Goal: Contribute content: Contribute content

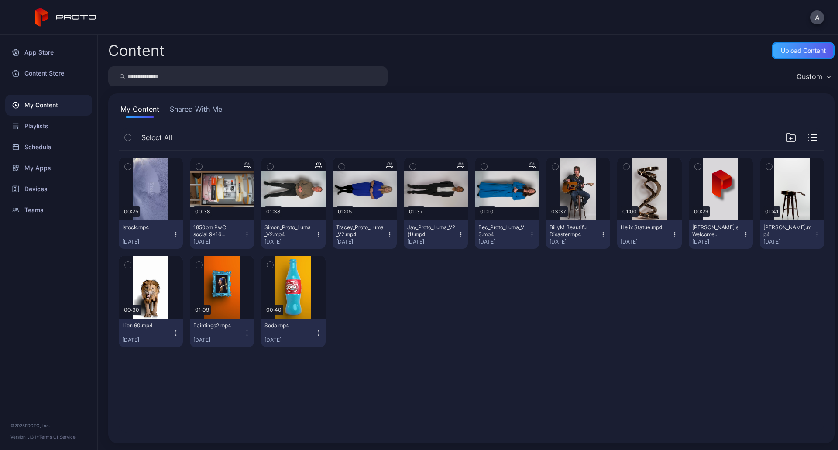
click at [795, 52] on div "Upload Content" at bounding box center [803, 50] width 45 height 7
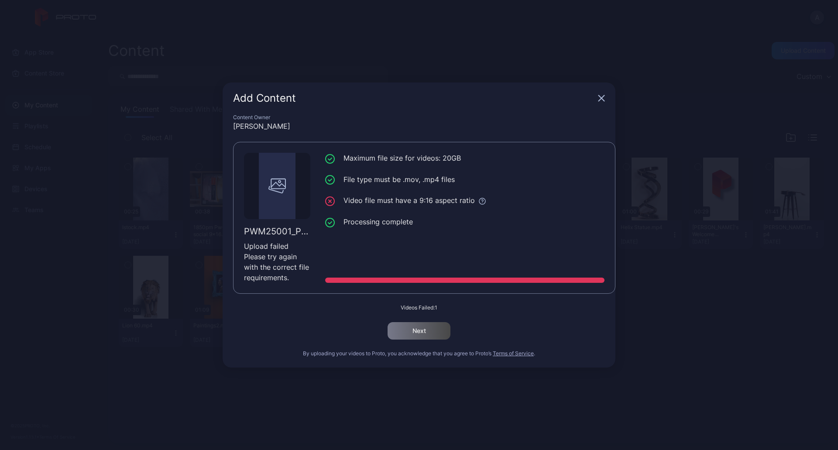
click at [601, 97] on icon "button" at bounding box center [602, 99] width 6 height 6
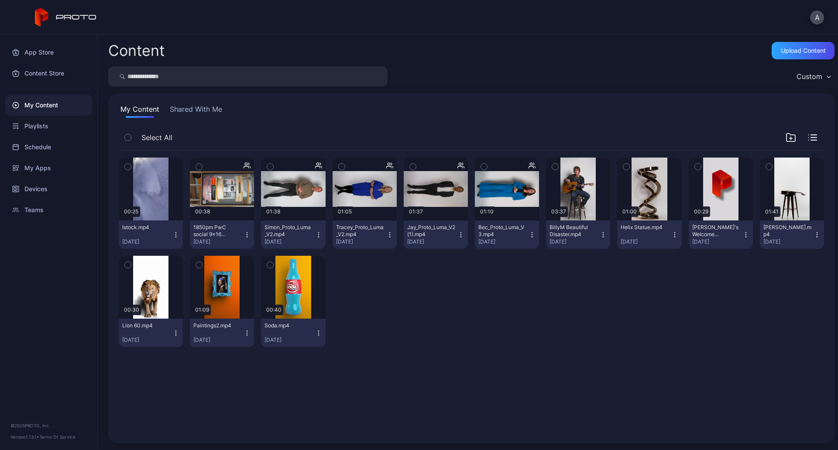
click at [173, 236] on icon "button" at bounding box center [175, 234] width 7 height 7
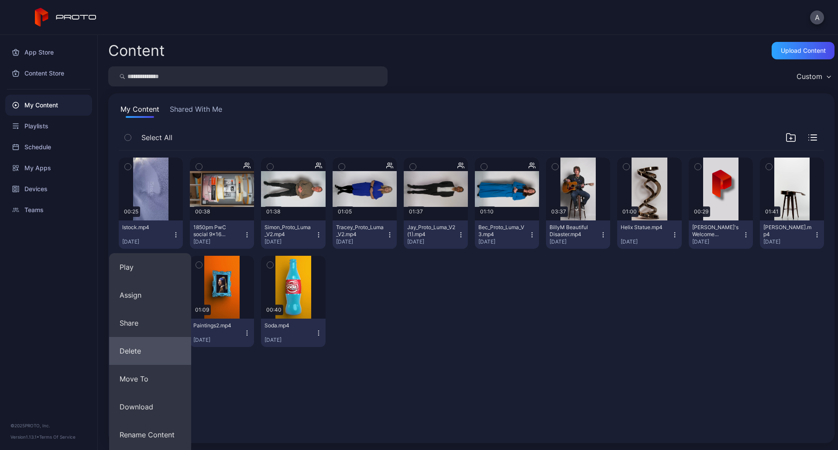
click at [141, 347] on button "Delete" at bounding box center [150, 351] width 82 height 28
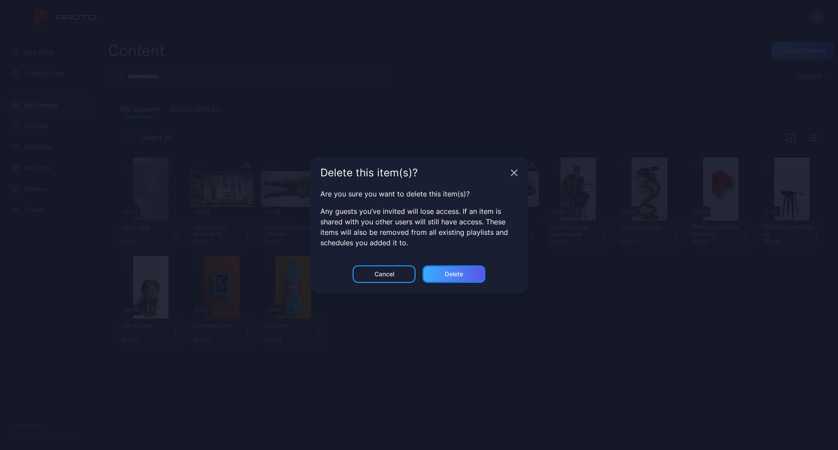
click at [472, 266] on div "Delete" at bounding box center [454, 273] width 63 height 17
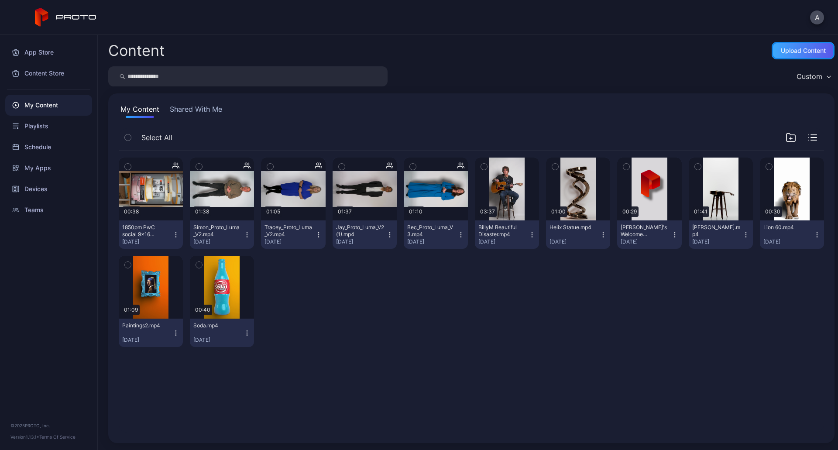
click at [785, 49] on div "Upload Content" at bounding box center [803, 50] width 45 height 7
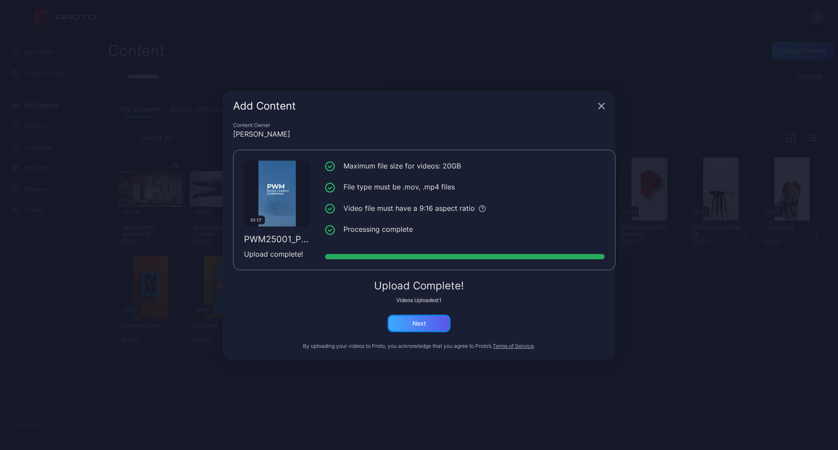
click at [432, 322] on div "Next" at bounding box center [419, 323] width 63 height 17
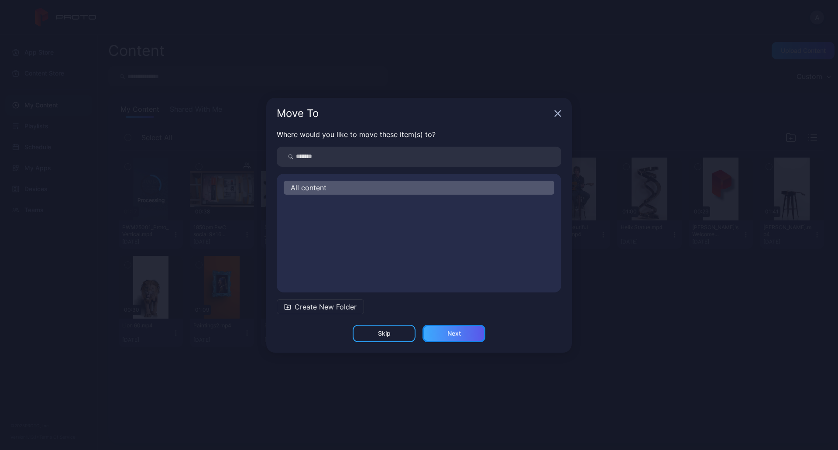
click at [450, 333] on div "Next" at bounding box center [455, 333] width 14 height 7
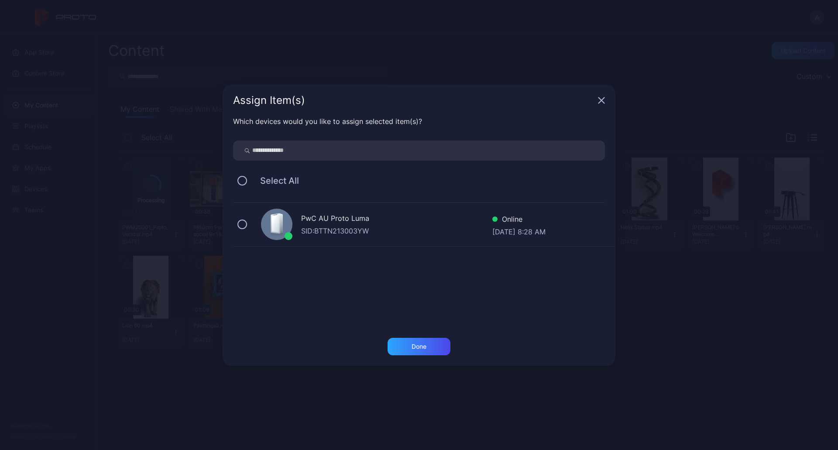
click at [269, 226] on div at bounding box center [276, 224] width 31 height 31
click at [416, 343] on div "Done" at bounding box center [419, 346] width 63 height 17
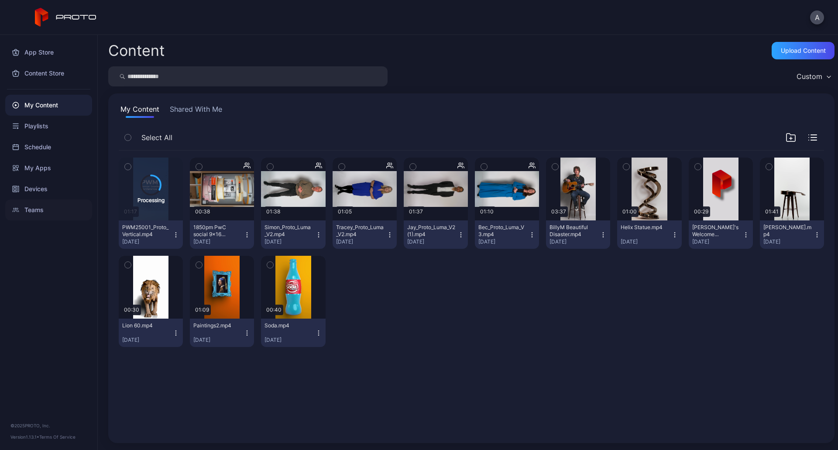
click at [28, 217] on div "Teams" at bounding box center [48, 210] width 87 height 21
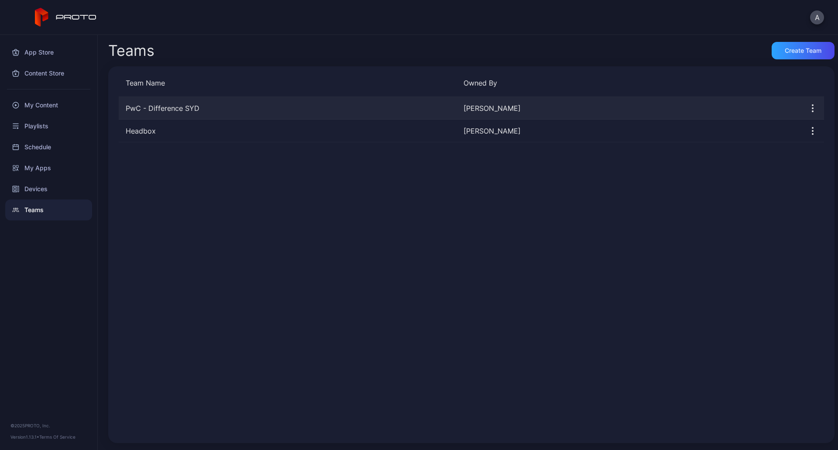
click at [186, 102] on div "PwC - Difference [PERSON_NAME] [PERSON_NAME]" at bounding box center [472, 108] width 706 height 23
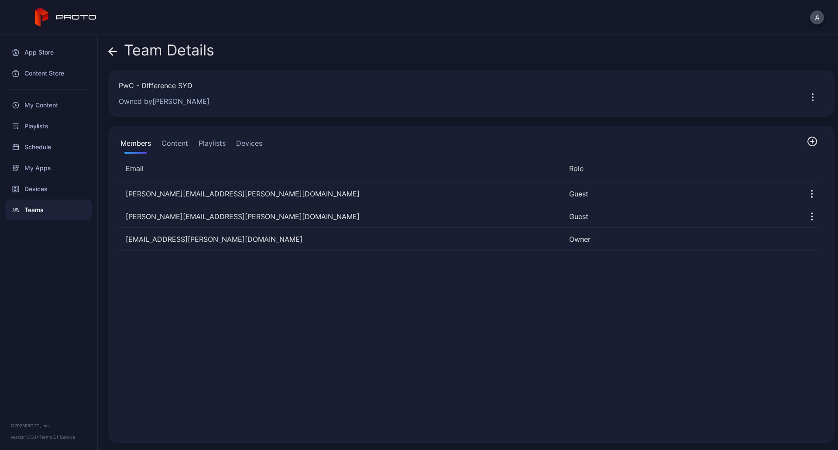
click at [175, 143] on button "Content" at bounding box center [175, 144] width 30 height 17
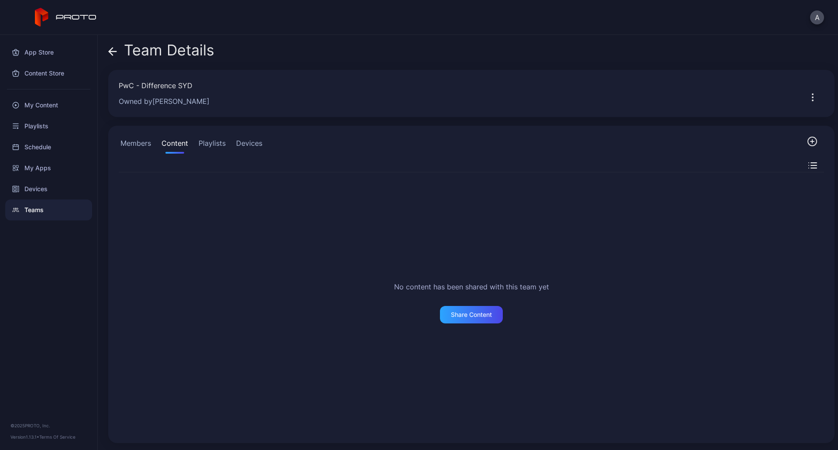
click at [502, 339] on div "No content has been shared with this team yet Share Content" at bounding box center [472, 302] width 720 height 274
click at [478, 320] on div "Share Content" at bounding box center [471, 314] width 63 height 17
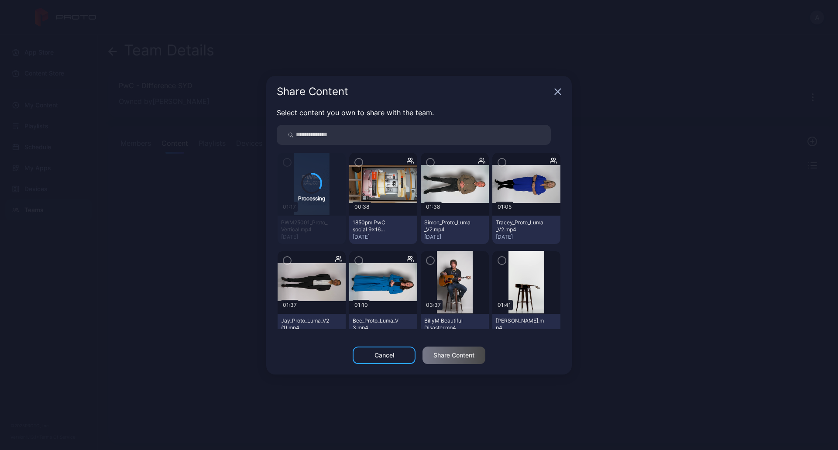
click at [362, 169] on img at bounding box center [383, 184] width 68 height 38
click at [355, 161] on icon "button" at bounding box center [358, 163] width 7 height 10
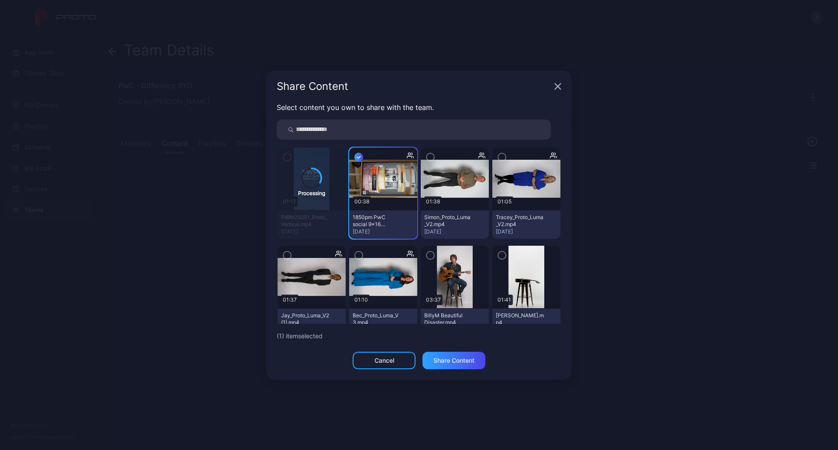
click at [357, 158] on icon "button" at bounding box center [358, 157] width 3 height 2
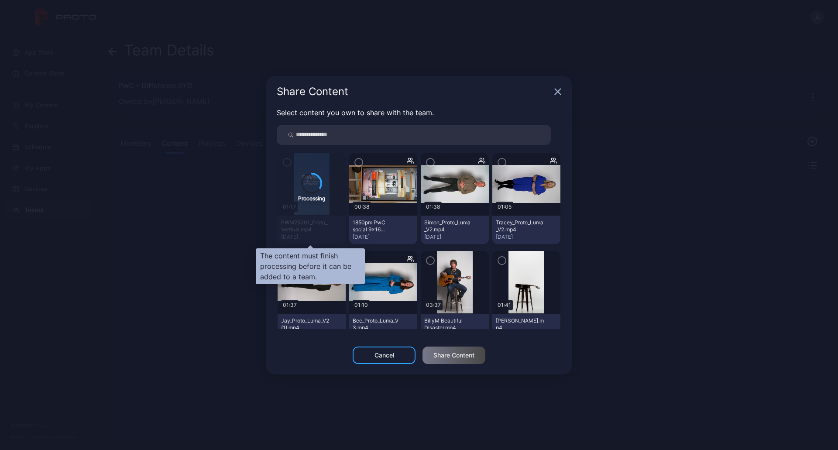
click at [287, 163] on div "Processing" at bounding box center [312, 198] width 68 height 91
click at [558, 88] on icon "button" at bounding box center [558, 91] width 7 height 7
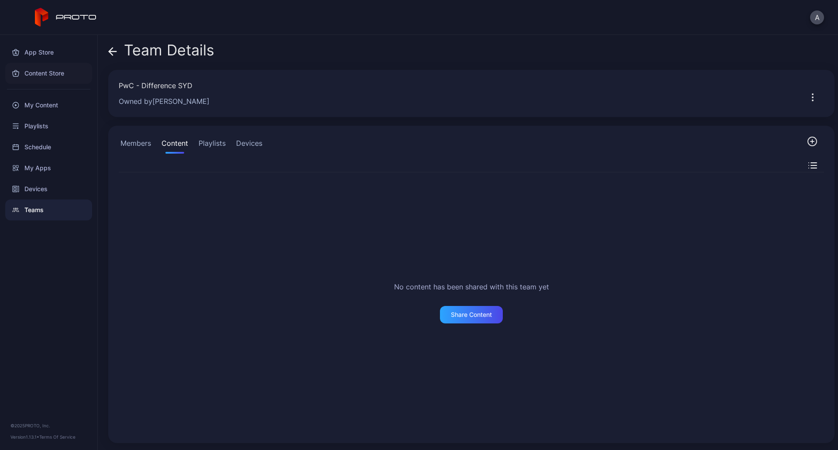
click at [49, 79] on div "Content Store" at bounding box center [48, 73] width 87 height 21
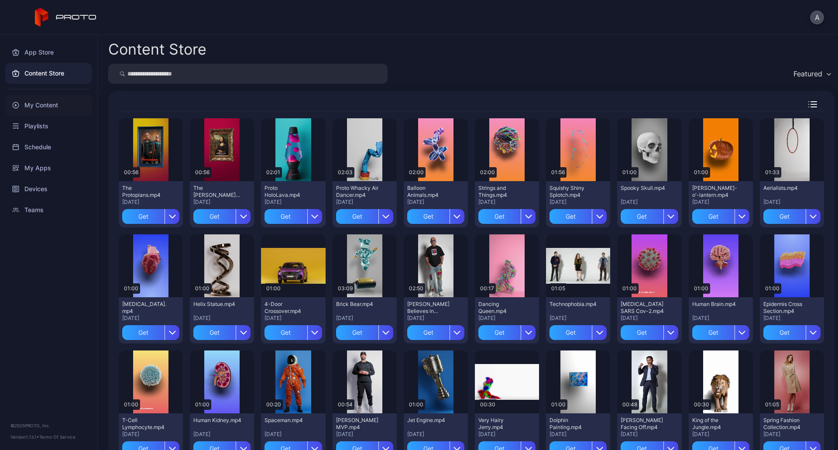
click at [46, 105] on div "My Content" at bounding box center [48, 105] width 87 height 21
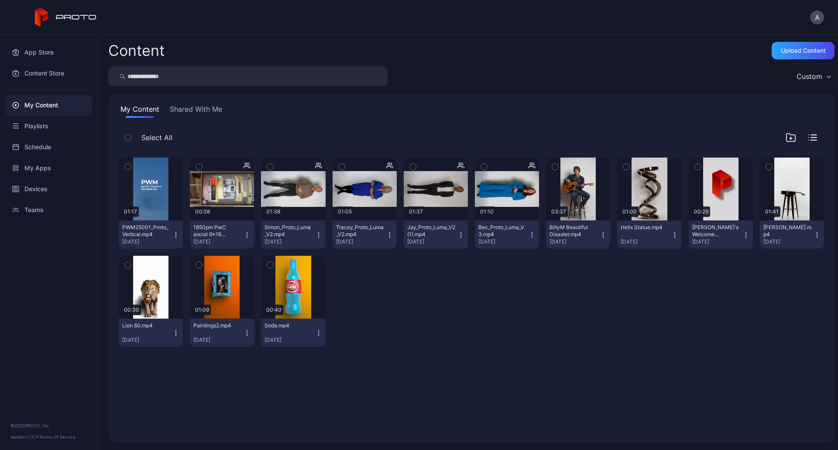
click at [178, 237] on icon "button" at bounding box center [175, 234] width 7 height 7
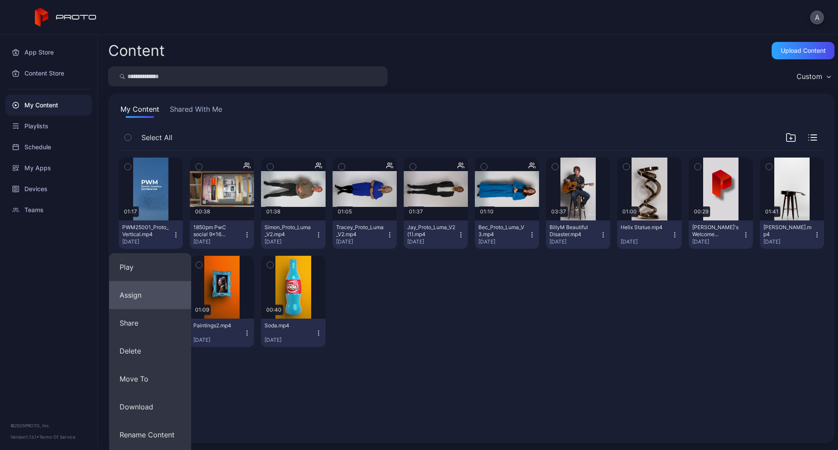
click at [148, 293] on button "Assign" at bounding box center [150, 295] width 82 height 28
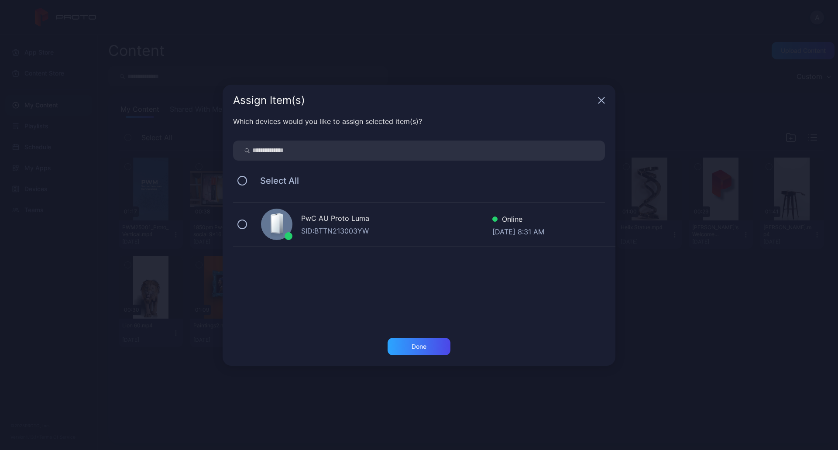
click at [366, 227] on div "SID: BTTN213003YW" at bounding box center [396, 231] width 191 height 10
click at [411, 342] on div "Done" at bounding box center [419, 346] width 63 height 17
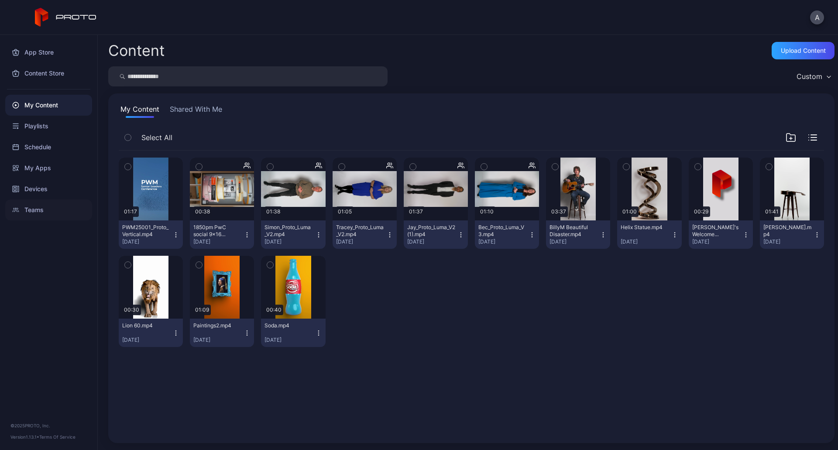
click at [37, 209] on div "Teams" at bounding box center [48, 210] width 87 height 21
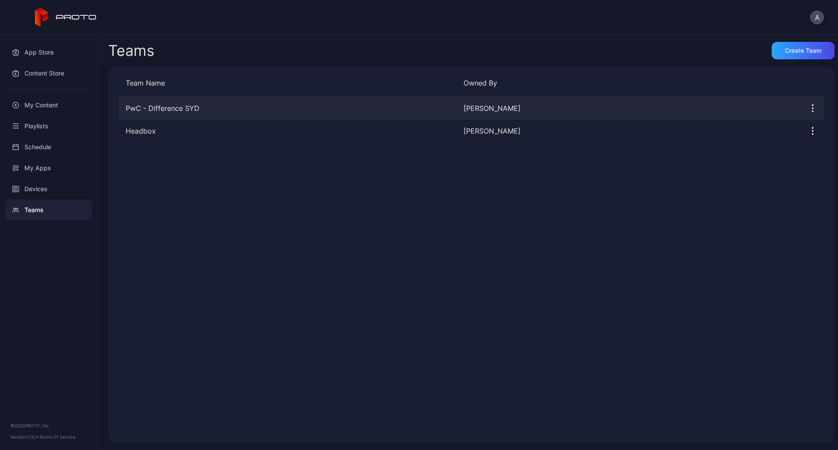
click at [200, 110] on div "PwC - Difference SYD" at bounding box center [288, 108] width 338 height 10
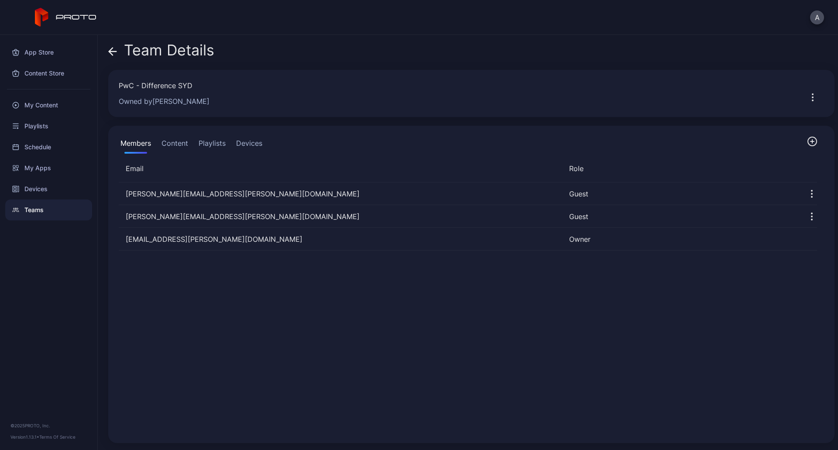
click at [178, 143] on button "Content" at bounding box center [175, 144] width 30 height 17
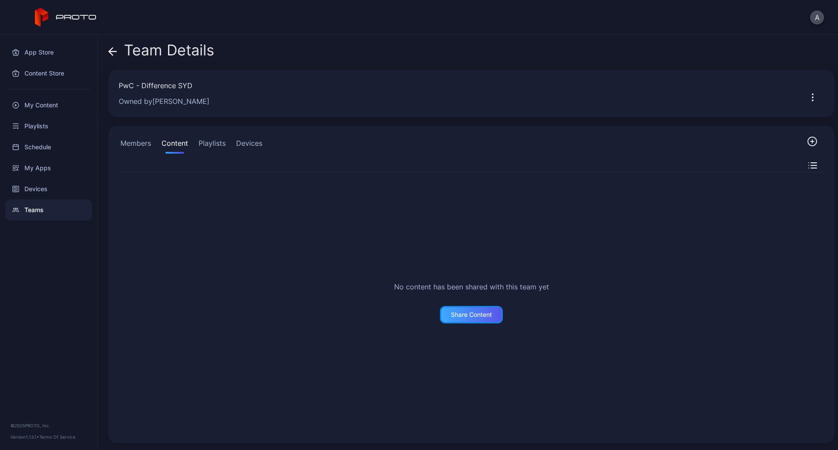
click at [450, 320] on div "Share Content" at bounding box center [471, 314] width 63 height 17
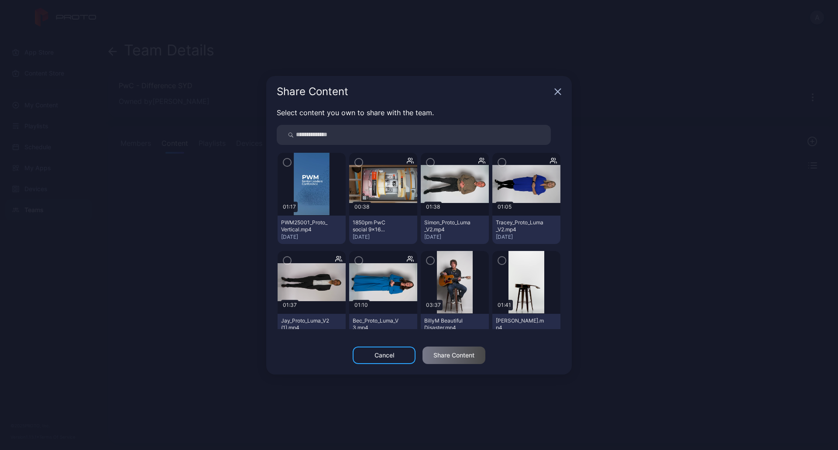
click at [318, 185] on img at bounding box center [311, 184] width 35 height 63
click at [286, 161] on icon "button" at bounding box center [287, 163] width 7 height 10
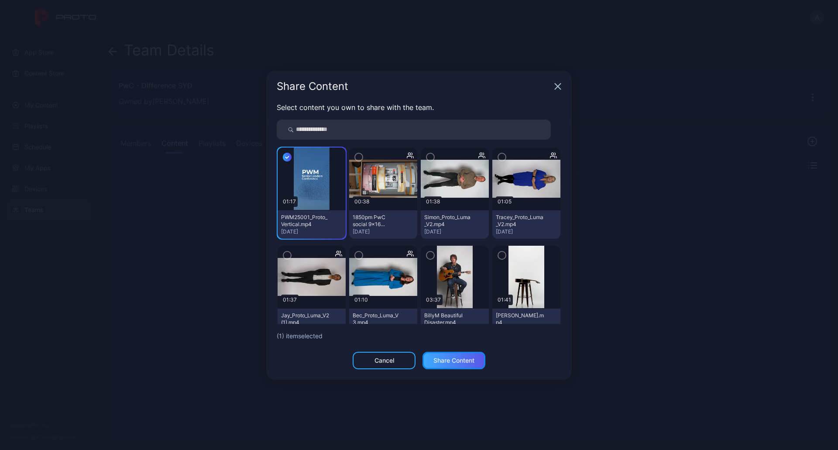
click at [449, 360] on div "Share Content" at bounding box center [454, 360] width 41 height 7
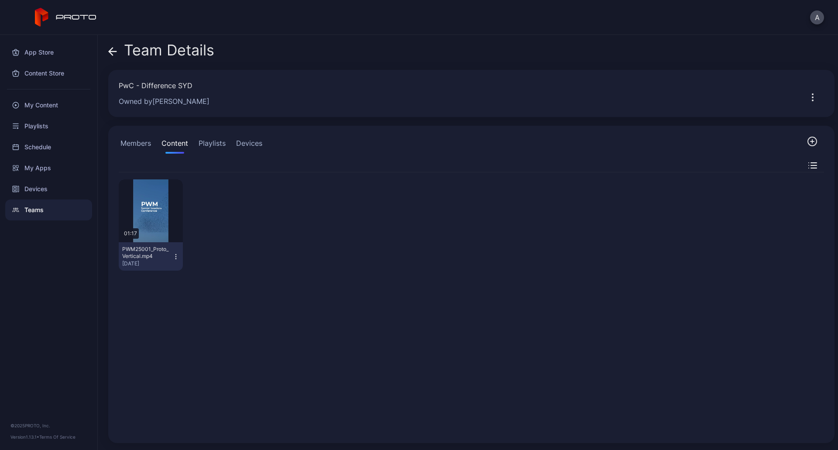
click at [177, 260] on icon "button" at bounding box center [175, 256] width 7 height 7
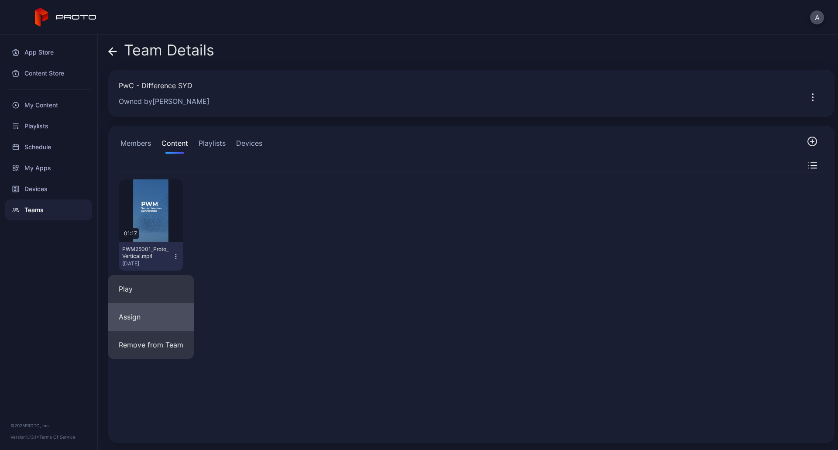
click at [141, 327] on button "Assign" at bounding box center [151, 317] width 86 height 28
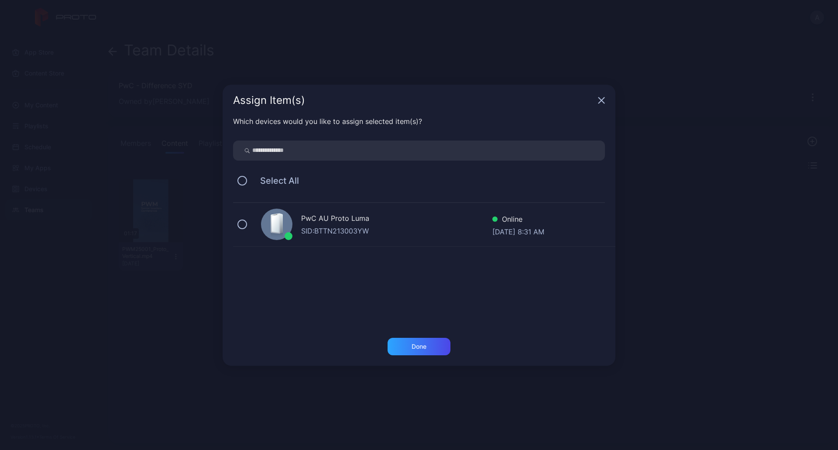
click at [323, 227] on div "SID: BTTN213003YW" at bounding box center [396, 231] width 191 height 10
click at [418, 342] on div "Done" at bounding box center [419, 346] width 63 height 17
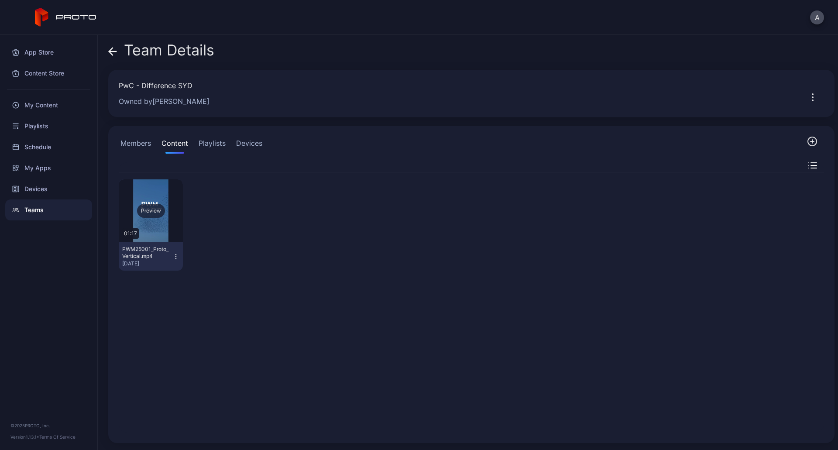
click at [162, 233] on div "Preview" at bounding box center [151, 210] width 64 height 63
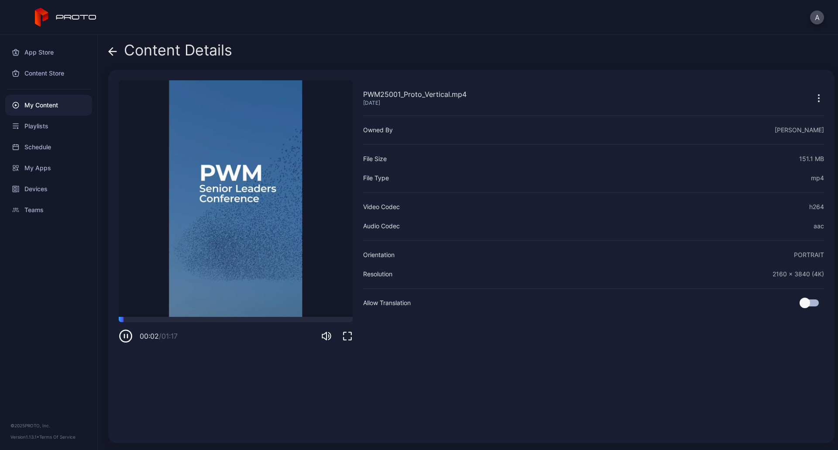
click at [224, 234] on video "Sorry, your browser doesn‘t support embedded videos" at bounding box center [236, 198] width 234 height 237
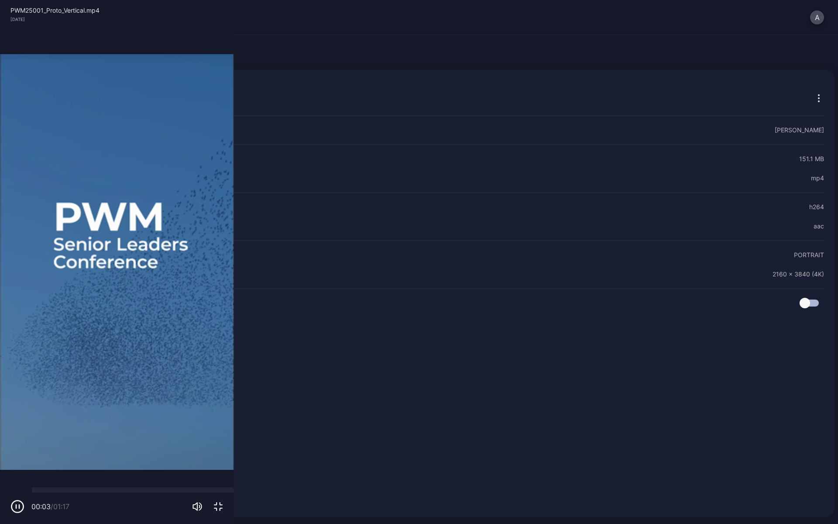
click at [207, 282] on video "Sorry, your browser doesn‘t support embedded videos" at bounding box center [117, 262] width 234 height 524
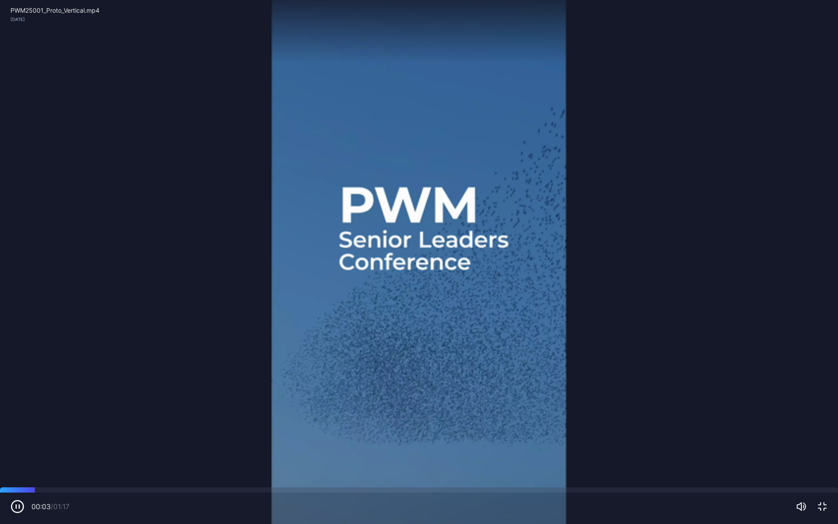
click at [207, 282] on video "Sorry, your browser doesn‘t support embedded videos" at bounding box center [419, 262] width 838 height 524
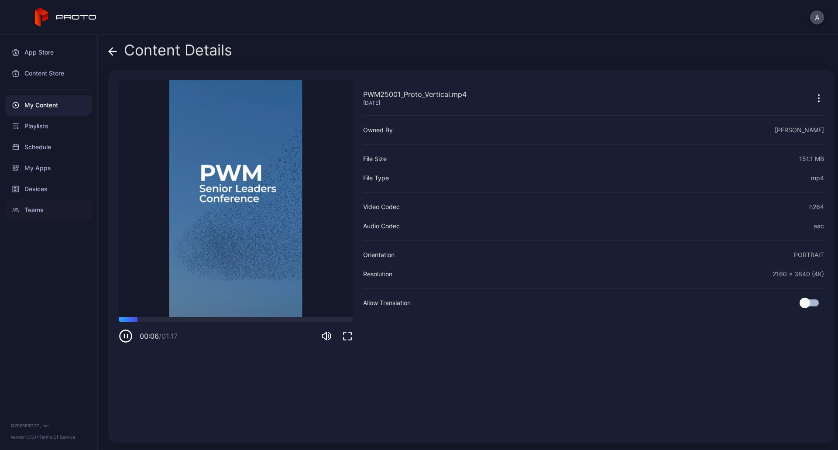
click at [54, 205] on div "Teams" at bounding box center [48, 210] width 87 height 21
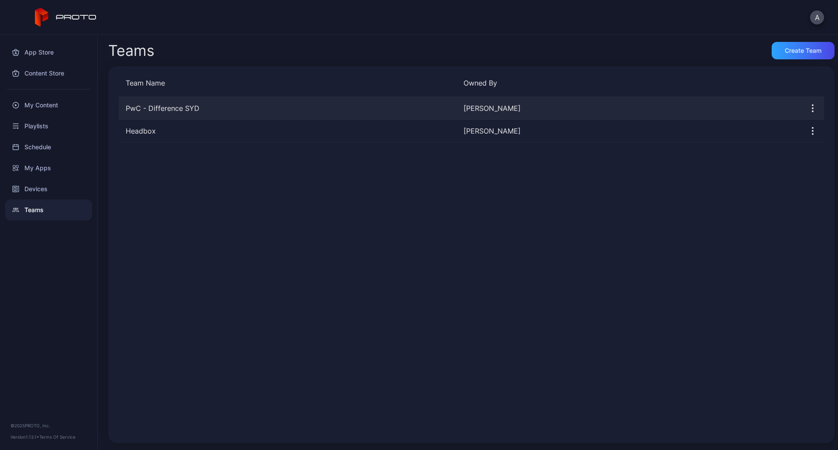
click at [190, 114] on div "PwC - Difference [PERSON_NAME] [PERSON_NAME]" at bounding box center [472, 108] width 706 height 23
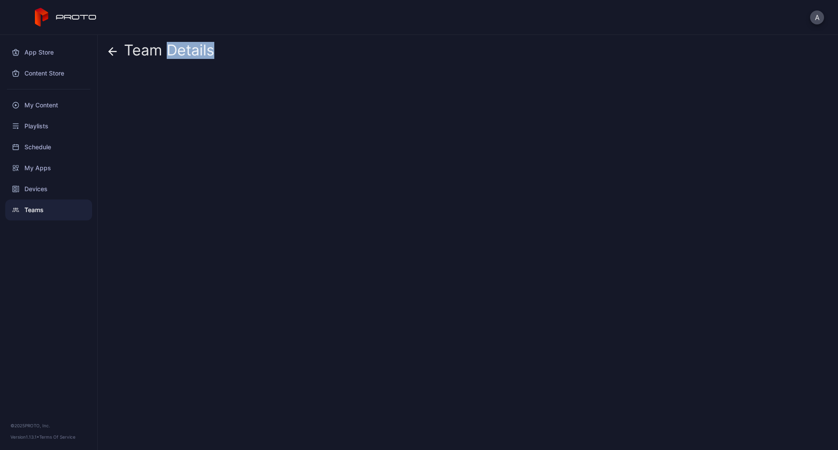
click at [190, 114] on div at bounding box center [471, 256] width 727 height 373
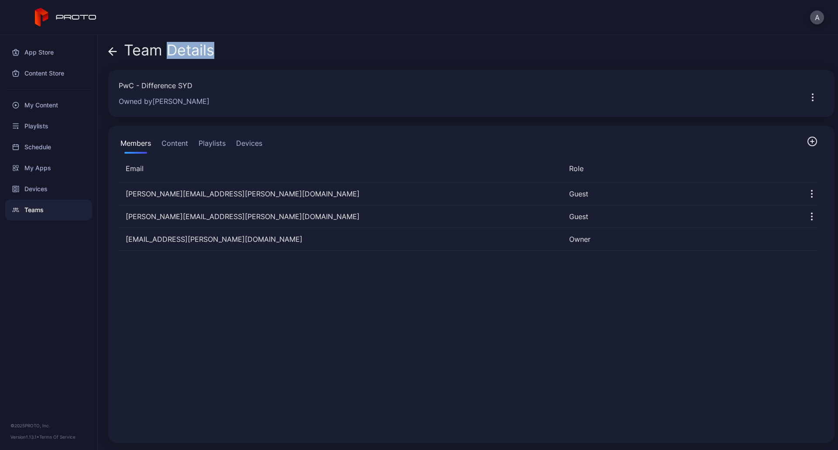
click at [180, 146] on button "Content" at bounding box center [175, 144] width 30 height 17
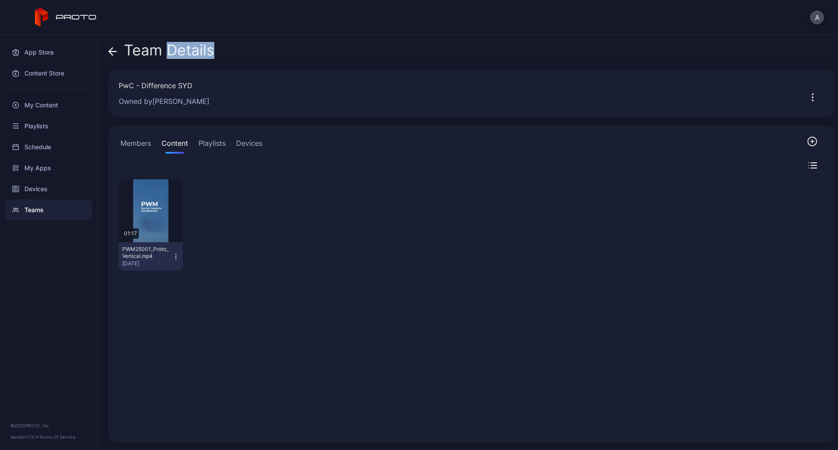
click at [148, 262] on div "[DATE]" at bounding box center [147, 263] width 50 height 7
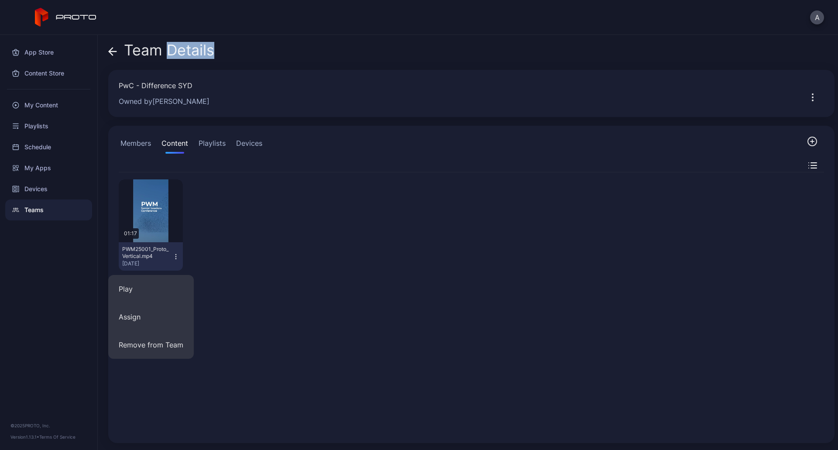
click at [149, 262] on div "[DATE]" at bounding box center [147, 263] width 50 height 7
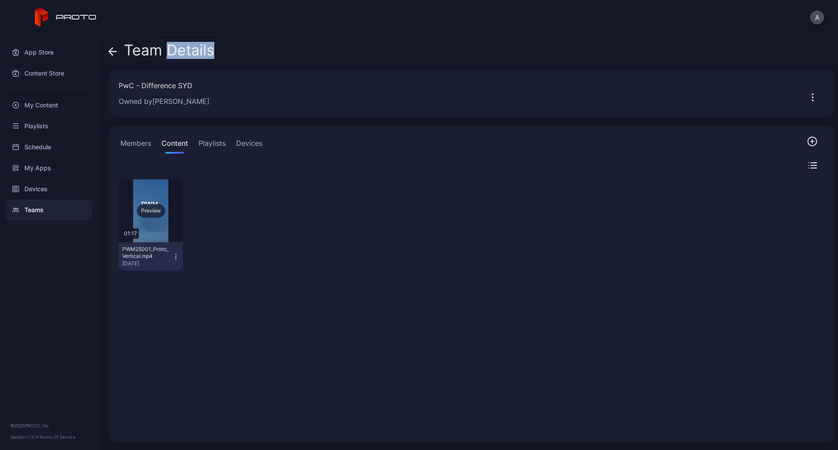
click at [148, 233] on div "Preview" at bounding box center [151, 210] width 64 height 63
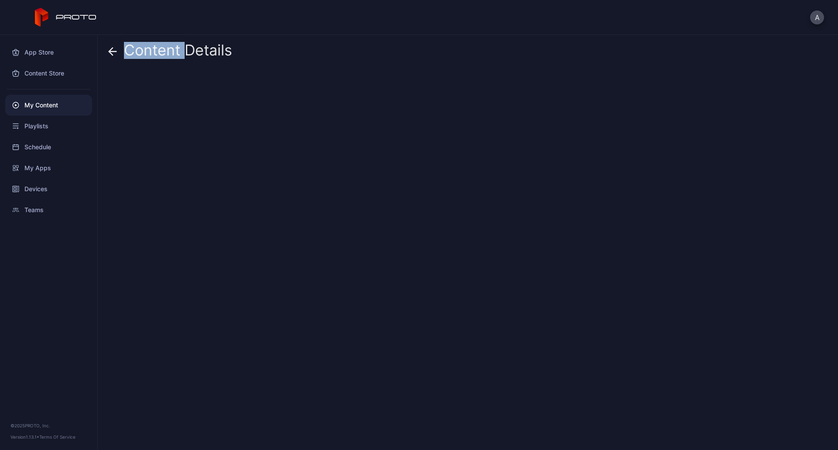
click at [148, 233] on div "Content Details" at bounding box center [468, 242] width 741 height 415
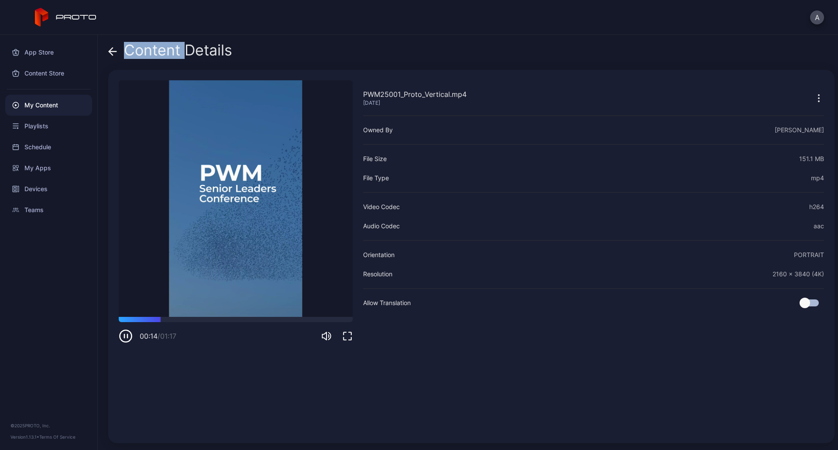
click at [819, 98] on icon "button" at bounding box center [819, 98] width 1 height 1
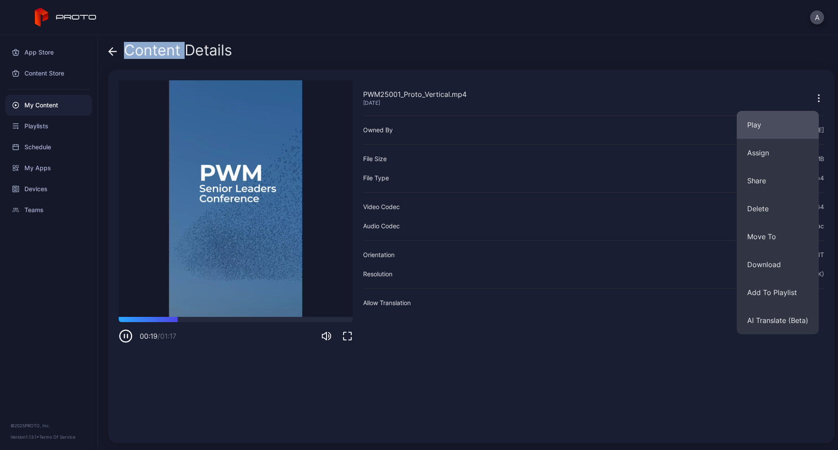
click at [775, 130] on button "Play" at bounding box center [778, 125] width 82 height 28
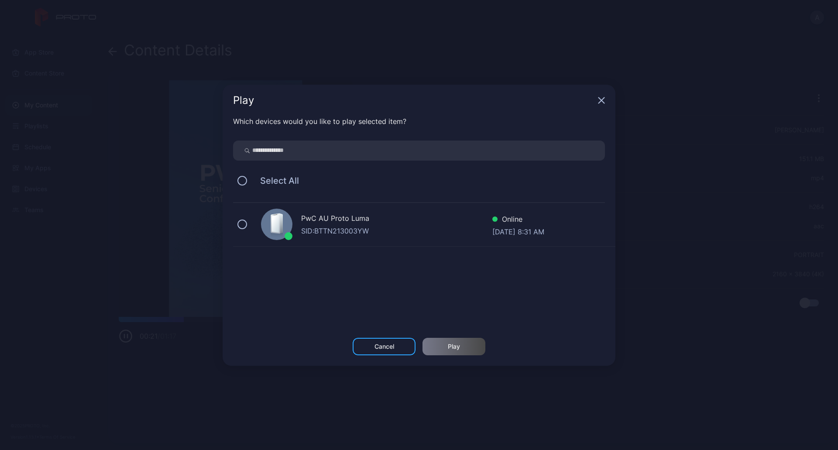
click at [343, 234] on div "SID: BTTN213003YW" at bounding box center [396, 231] width 191 height 10
click at [458, 341] on div "Play" at bounding box center [454, 346] width 63 height 17
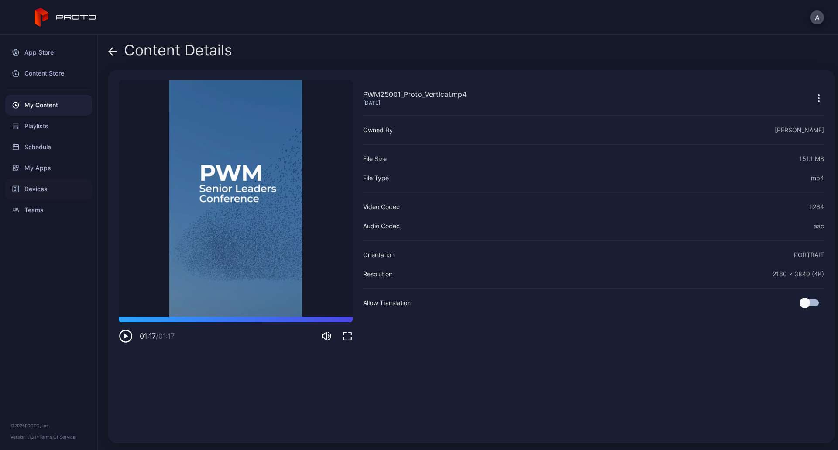
click at [38, 190] on div "Devices" at bounding box center [48, 189] width 87 height 21
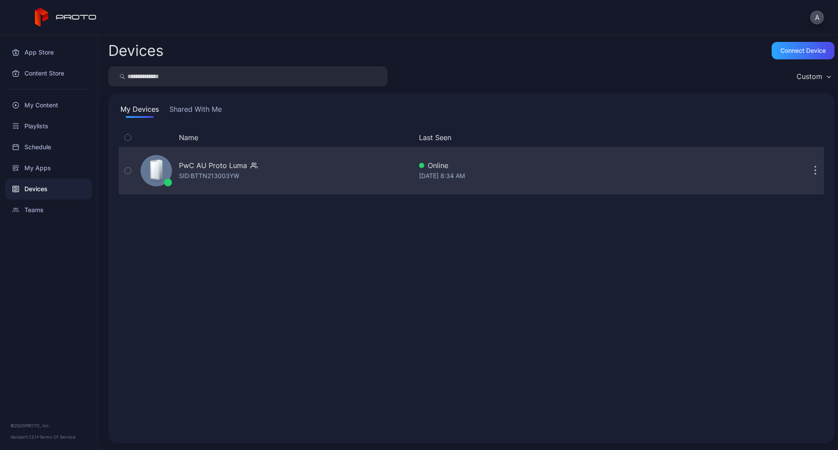
click at [265, 184] on div "PwC AU Proto [PERSON_NAME]: BTTN213003YW" at bounding box center [274, 171] width 275 height 44
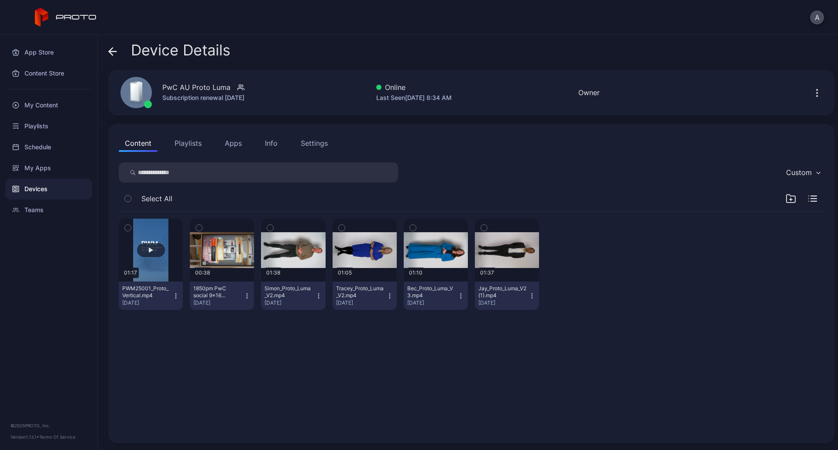
click at [158, 272] on button "button" at bounding box center [151, 250] width 64 height 63
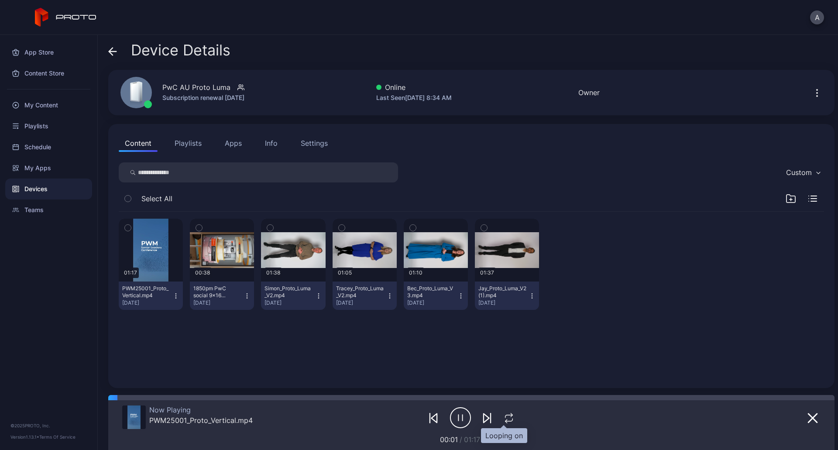
click at [503, 416] on icon "button" at bounding box center [508, 418] width 11 height 10
click at [503, 419] on icon "button" at bounding box center [509, 418] width 14 height 10
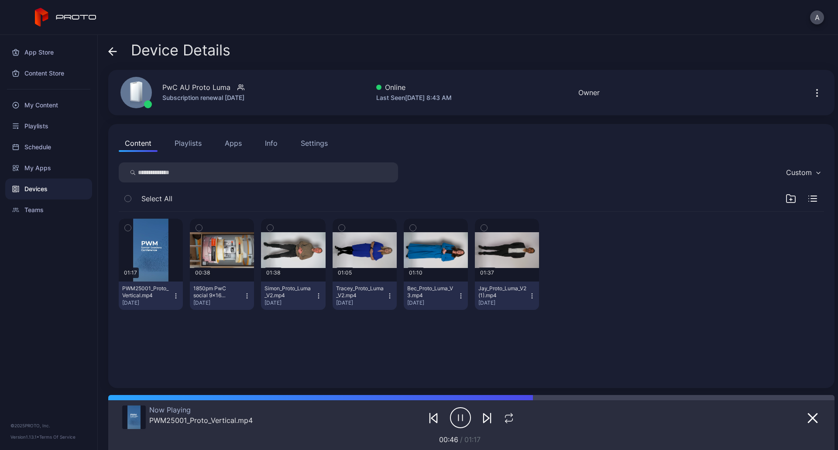
click at [133, 417] on img at bounding box center [133, 418] width 13 height 24
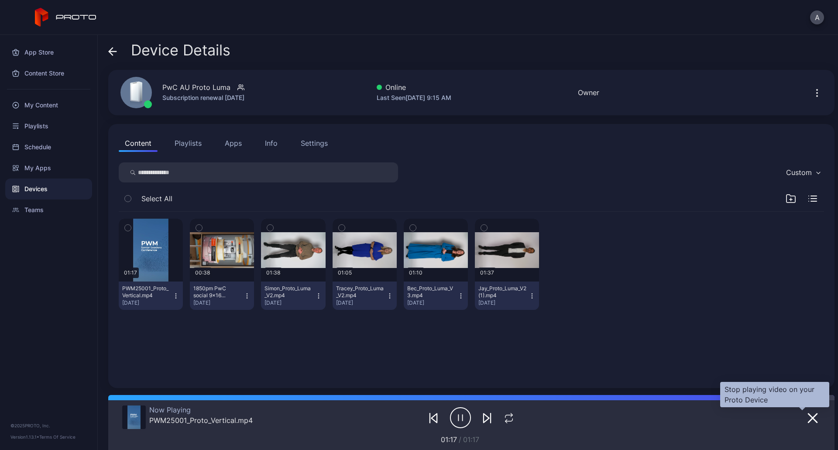
click at [809, 420] on icon "button" at bounding box center [813, 418] width 9 height 9
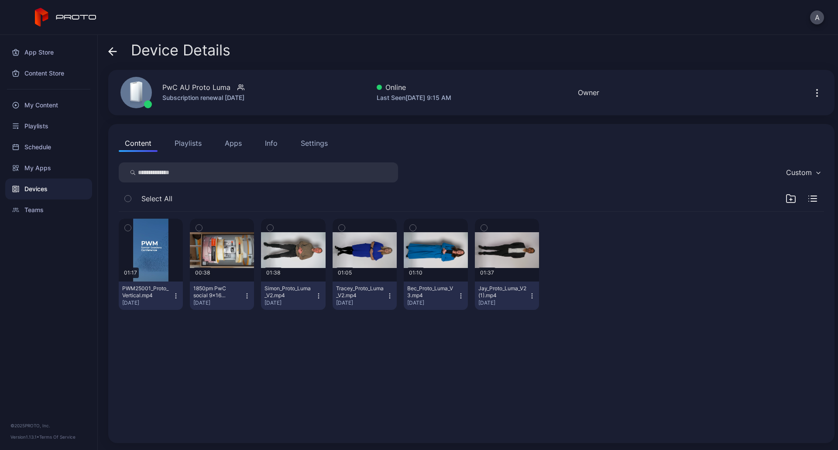
click at [174, 295] on icon "button" at bounding box center [175, 296] width 7 height 7
drag, startPoint x: 258, startPoint y: 346, endPoint x: 261, endPoint y: 334, distance: 12.5
click at [259, 346] on div "01:17 PWM25001_Proto_Vertical.mp4 [DATE] 00:38 1850pm PwC social 9x16 V3.mp4 [D…" at bounding box center [472, 322] width 720 height 235
click at [141, 138] on button "Content" at bounding box center [138, 142] width 39 height 17
click at [48, 101] on div "My Content" at bounding box center [48, 105] width 87 height 21
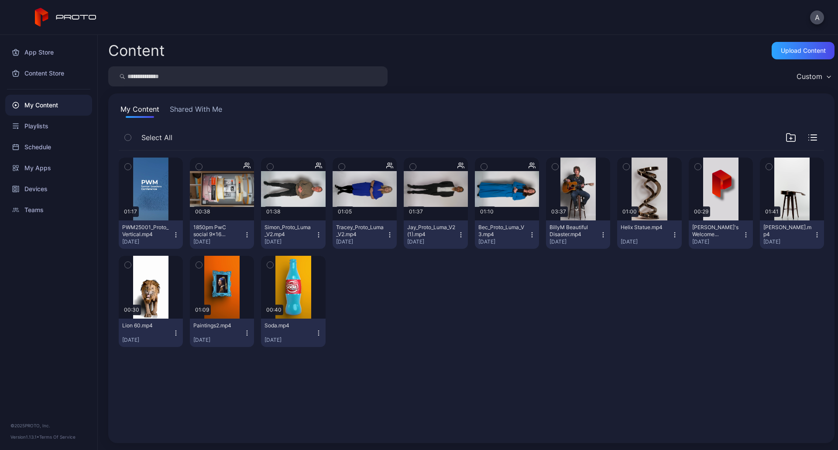
click at [176, 237] on icon "button" at bounding box center [176, 237] width 0 height 0
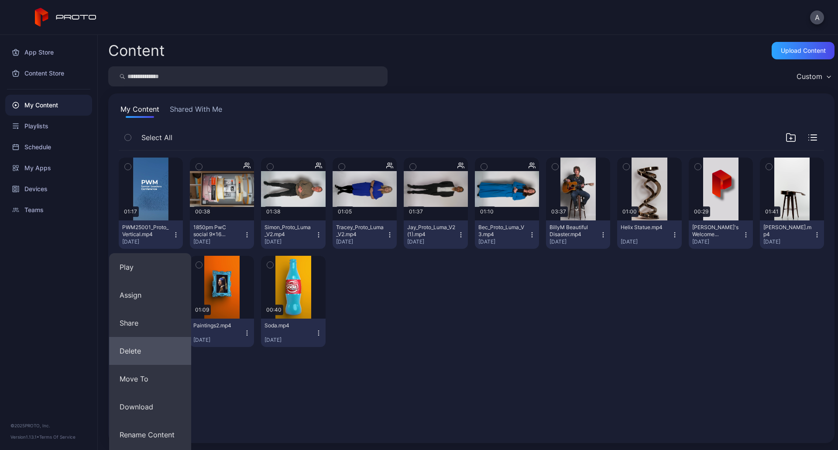
click at [141, 353] on button "Delete" at bounding box center [150, 351] width 82 height 28
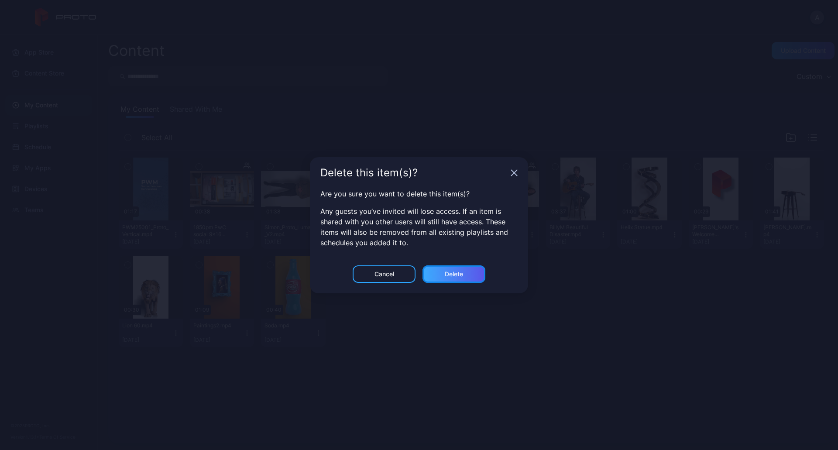
click at [475, 273] on div "Delete" at bounding box center [454, 273] width 63 height 17
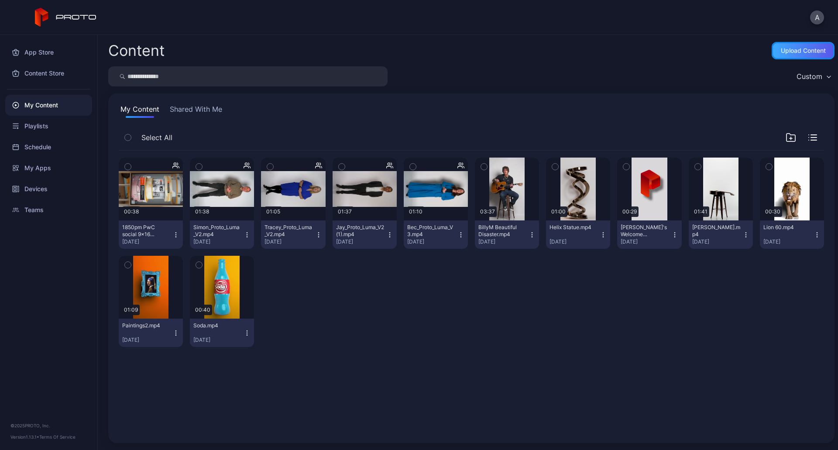
click at [787, 49] on div "Upload Content" at bounding box center [803, 50] width 45 height 7
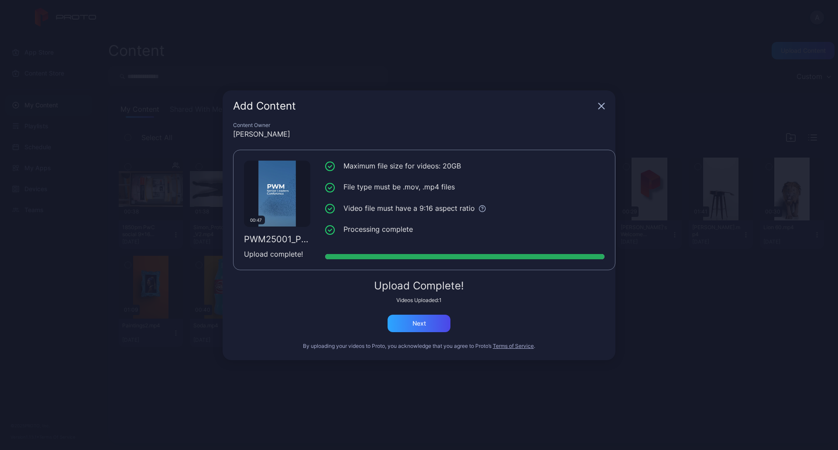
click at [438, 333] on div "Content Owner [PERSON_NAME] 00:47 PWM25001_Proto_Vertical_1.mp4 Upload complete…" at bounding box center [419, 241] width 393 height 238
click at [439, 329] on div "Next" at bounding box center [419, 323] width 63 height 17
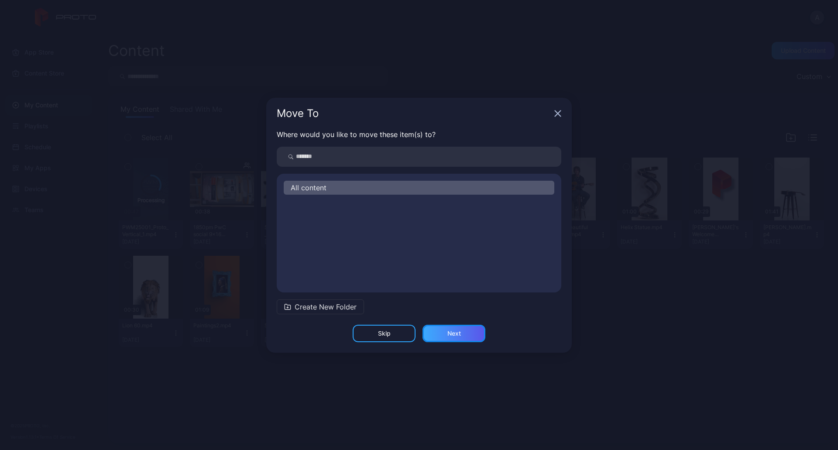
click at [455, 335] on div "Next" at bounding box center [455, 333] width 14 height 7
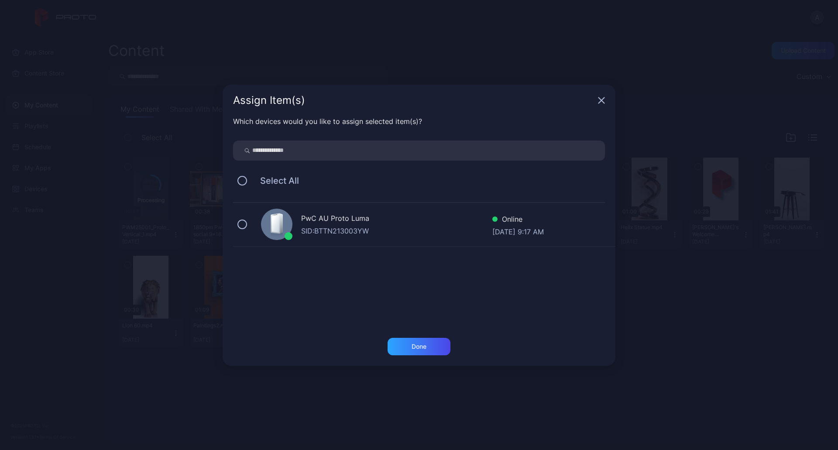
click at [254, 225] on div "PwC AU Proto [PERSON_NAME]: BTTN213003YW Online [DATE] 9:17 AM" at bounding box center [424, 225] width 382 height 44
click at [427, 344] on div "Done" at bounding box center [419, 346] width 63 height 17
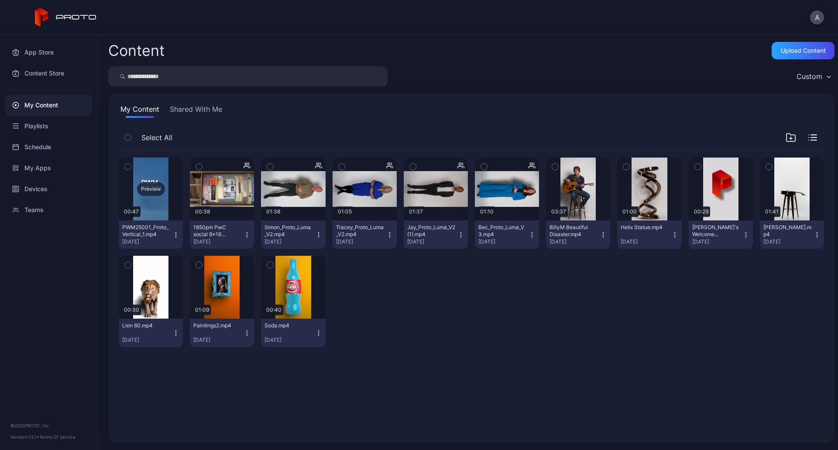
click at [159, 207] on div "Preview" at bounding box center [151, 189] width 64 height 63
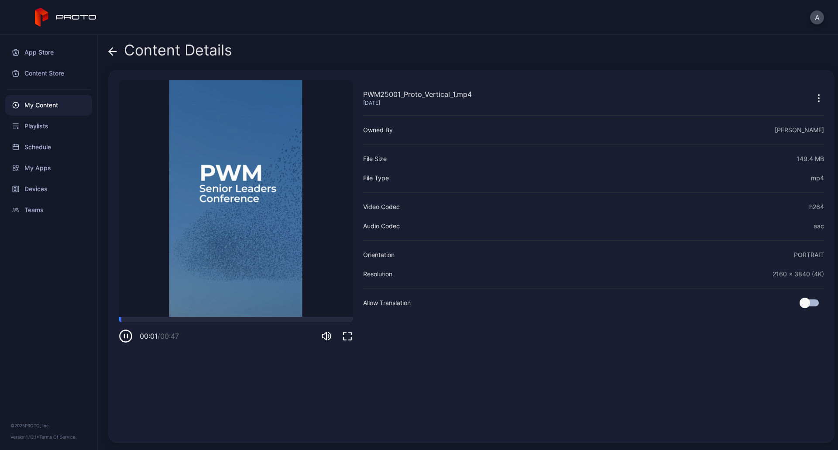
click at [114, 49] on icon at bounding box center [112, 51] width 9 height 9
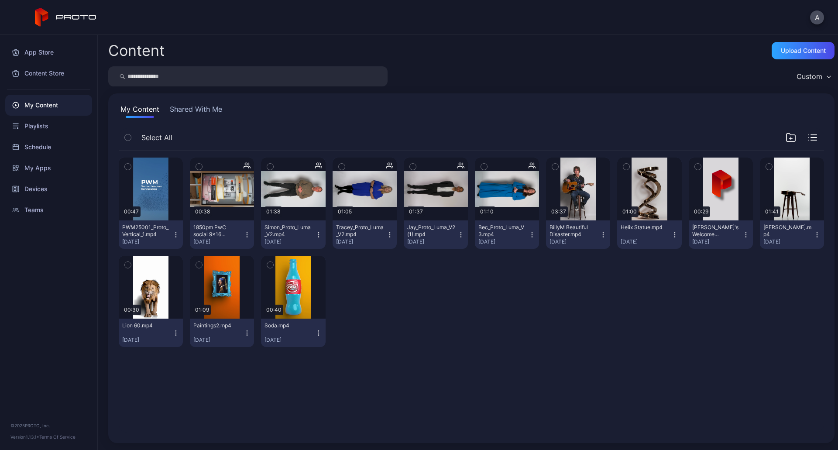
click at [44, 110] on div "My Content" at bounding box center [48, 105] width 87 height 21
click at [177, 239] on button "PWM25001_Proto_Vertical_1.mp4 [DATE]" at bounding box center [151, 234] width 64 height 28
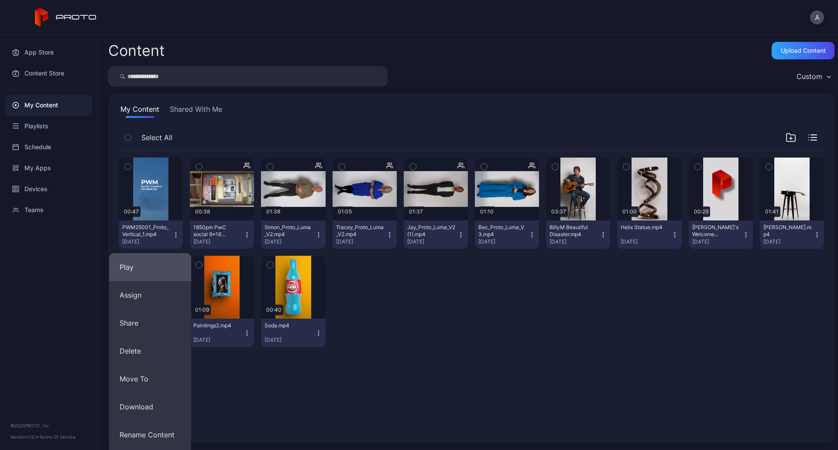
click at [158, 265] on button "Play" at bounding box center [150, 267] width 82 height 28
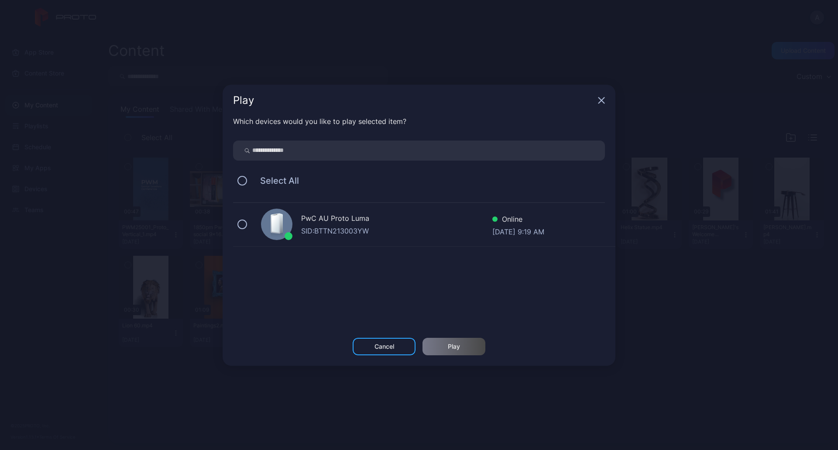
click at [324, 228] on div "SID: BTTN213003YW" at bounding box center [396, 231] width 191 height 10
click at [455, 343] on div "Play" at bounding box center [454, 346] width 12 height 7
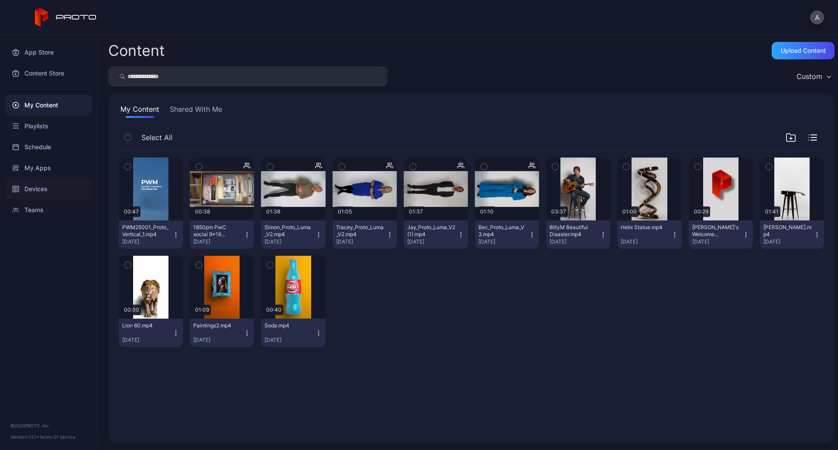
click at [47, 194] on div "Devices" at bounding box center [48, 189] width 87 height 21
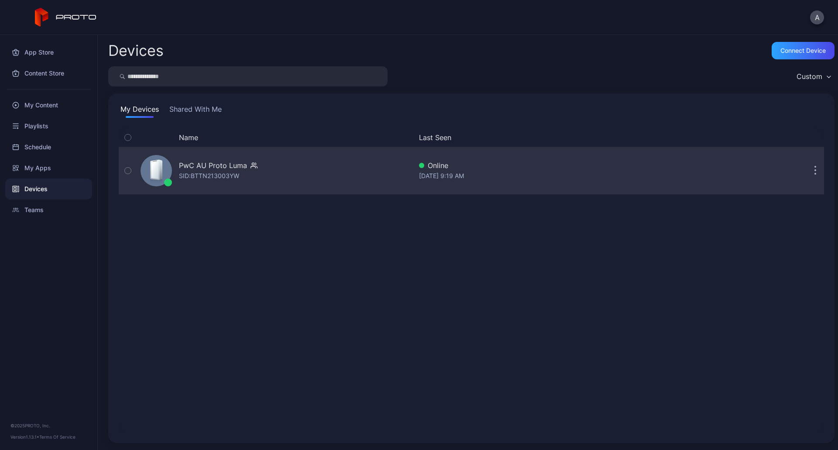
click at [279, 172] on div "PwC AU Proto [PERSON_NAME]: BTTN213003YW" at bounding box center [274, 171] width 275 height 44
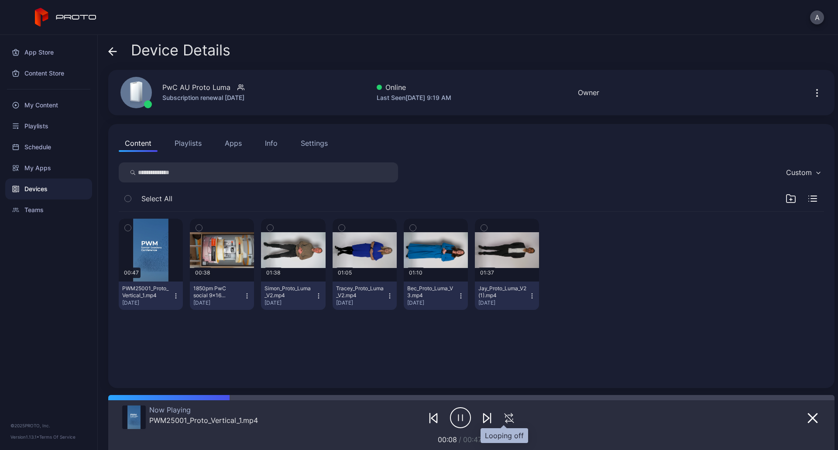
click at [502, 417] on icon "button" at bounding box center [509, 418] width 14 height 10
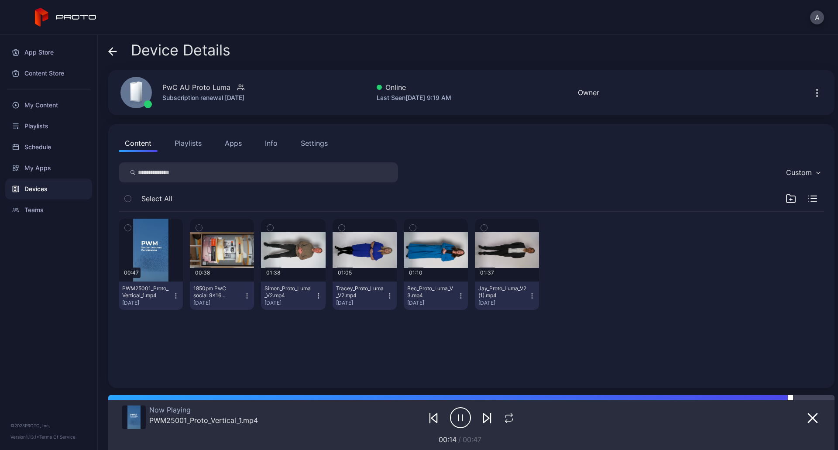
click at [799, 400] on div at bounding box center [813, 397] width 44 height 5
